Goal: Task Accomplishment & Management: Use online tool/utility

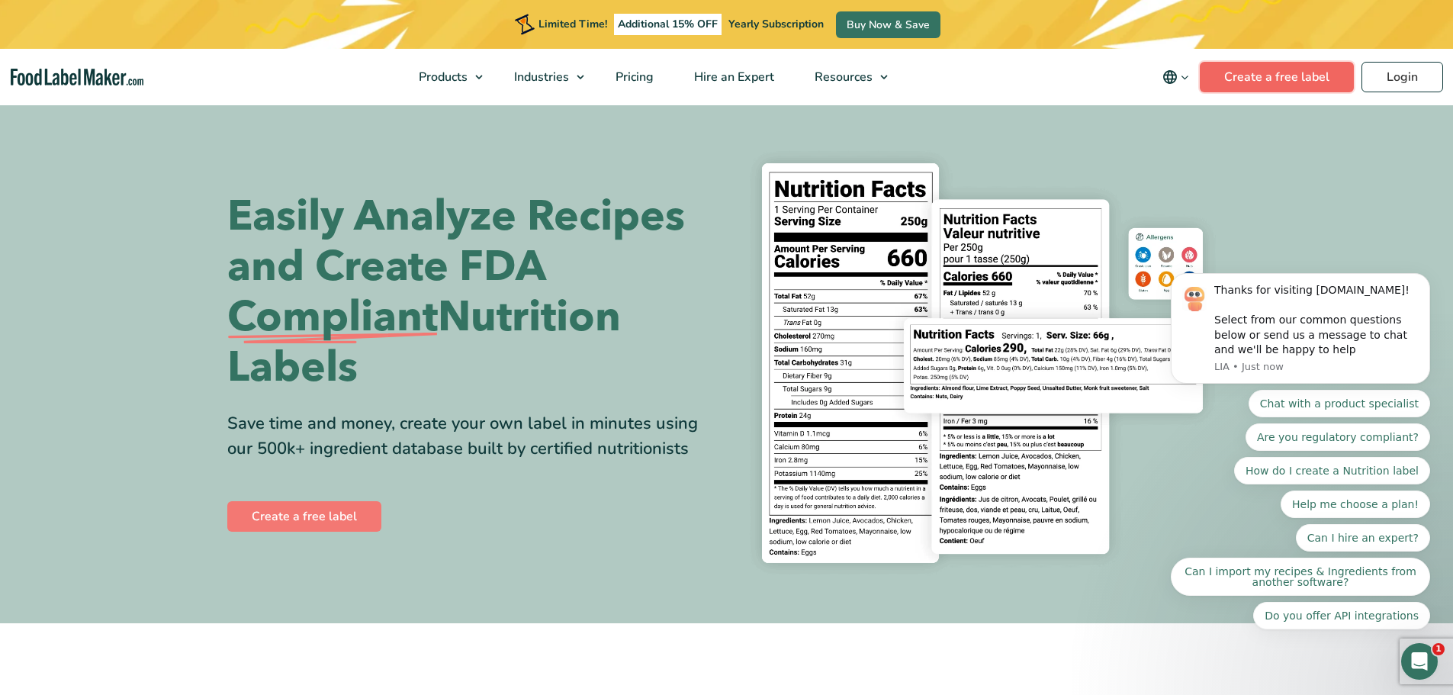
click at [1272, 77] on link "Create a free label" at bounding box center [1277, 77] width 154 height 31
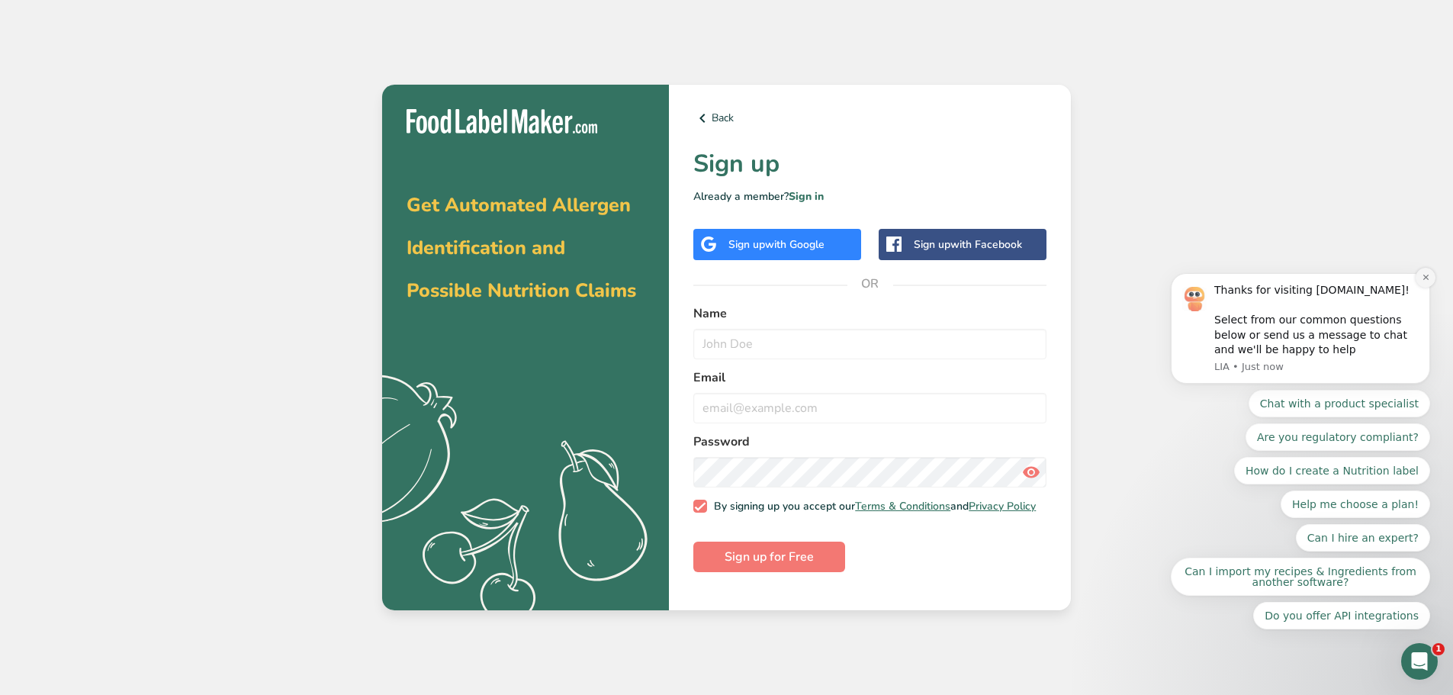
click at [1426, 280] on icon "Dismiss notification" at bounding box center [1424, 277] width 5 height 5
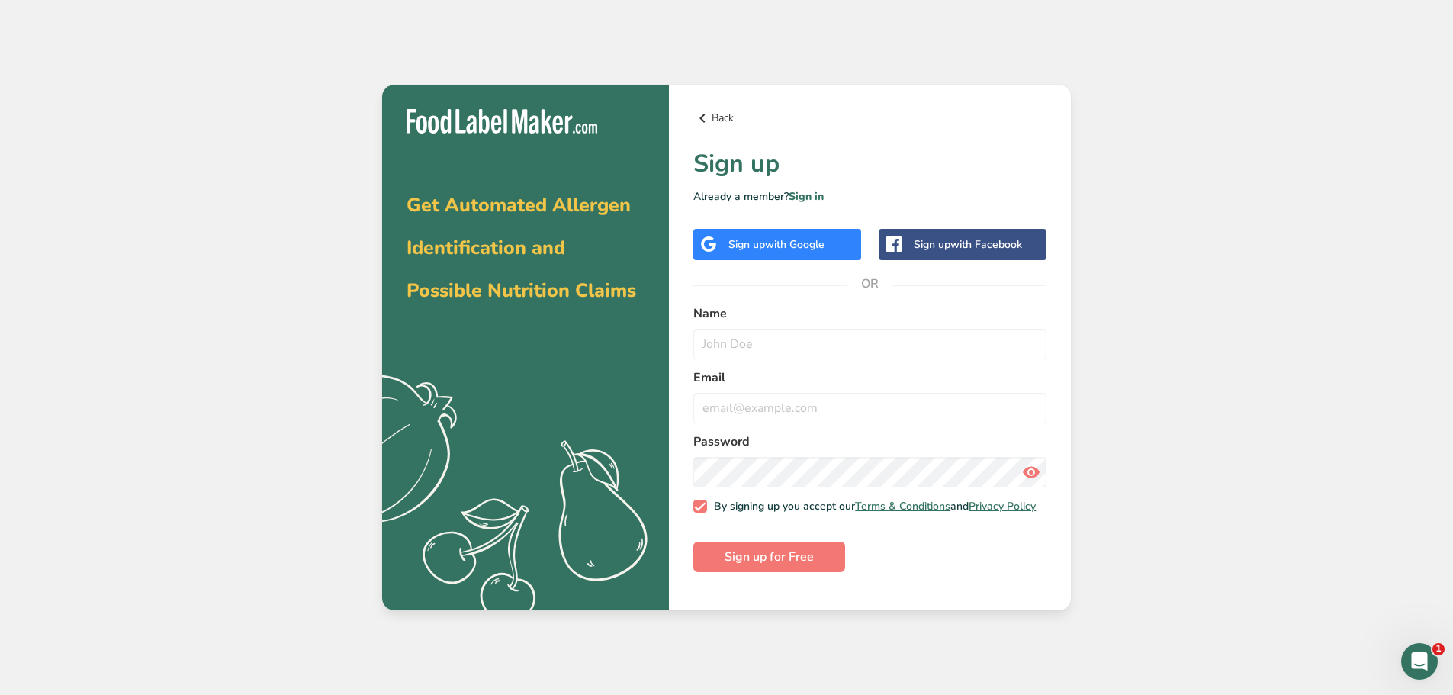
click at [741, 123] on link "Back" at bounding box center [869, 118] width 353 height 18
